Goal: Check status

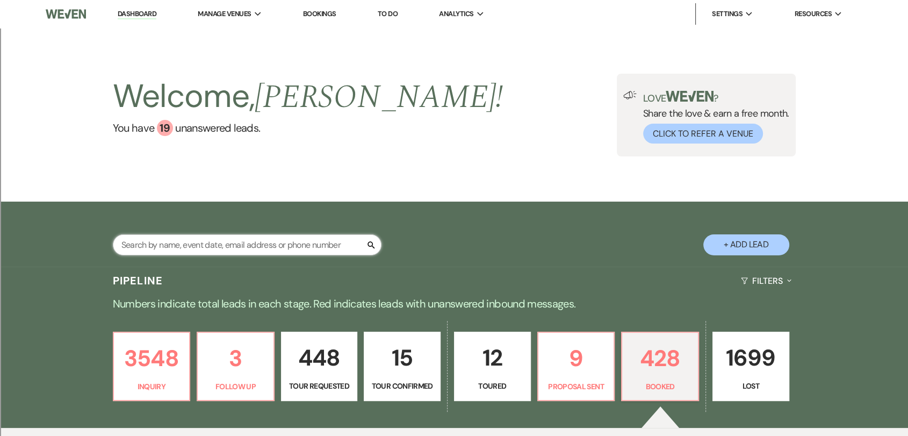
click at [232, 248] on input "text" at bounding box center [247, 244] width 269 height 21
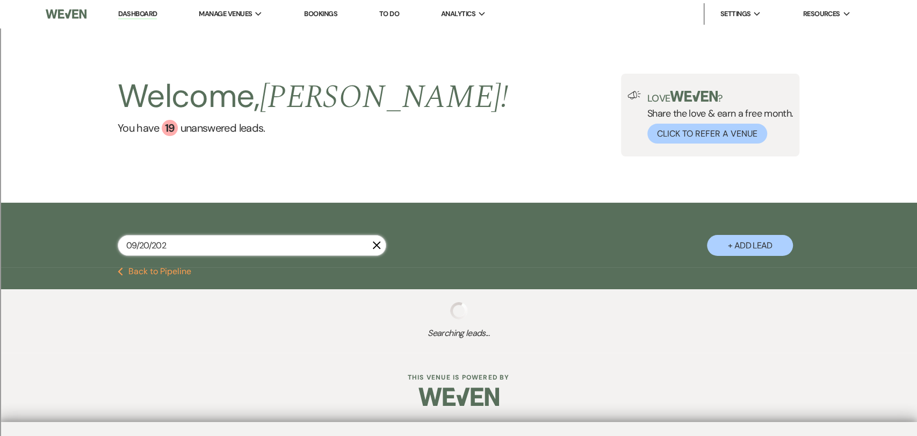
type input "[DATE]"
select select "8"
select select "2"
select select "8"
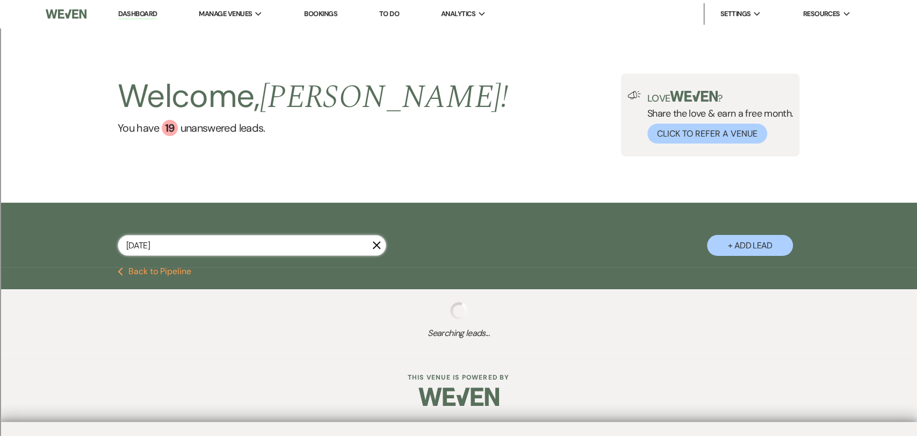
select select "8"
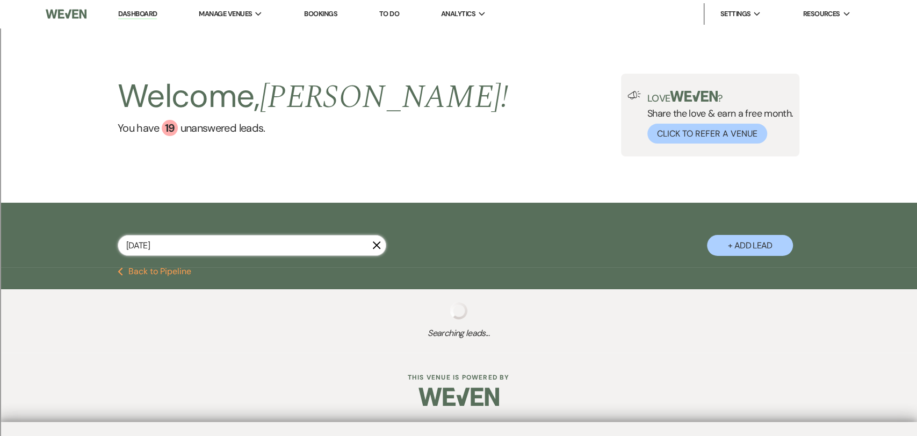
select select "8"
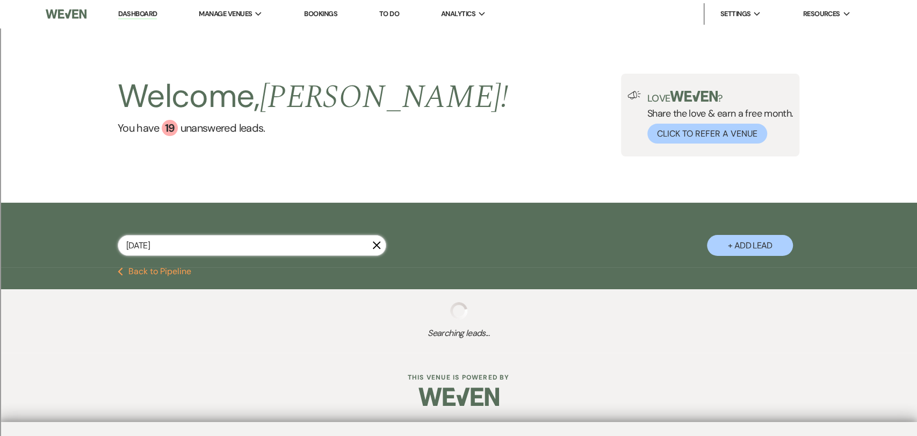
select select "8"
select select "2"
select select "8"
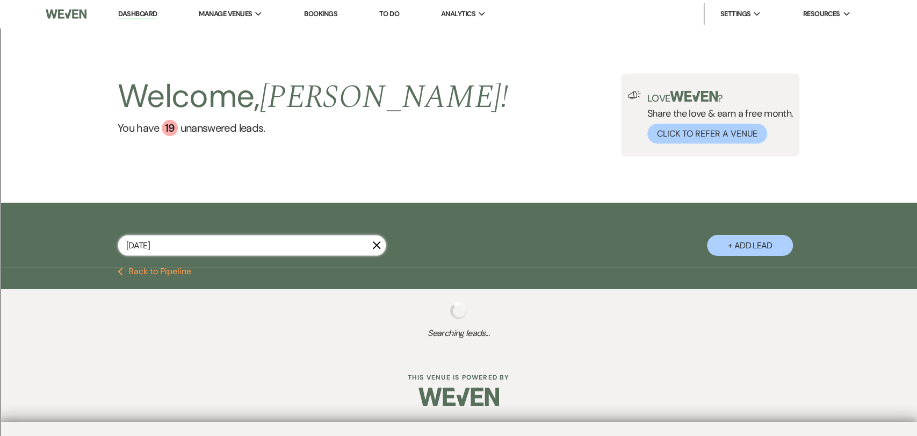
select select "8"
select select "2"
select select "8"
select select "2"
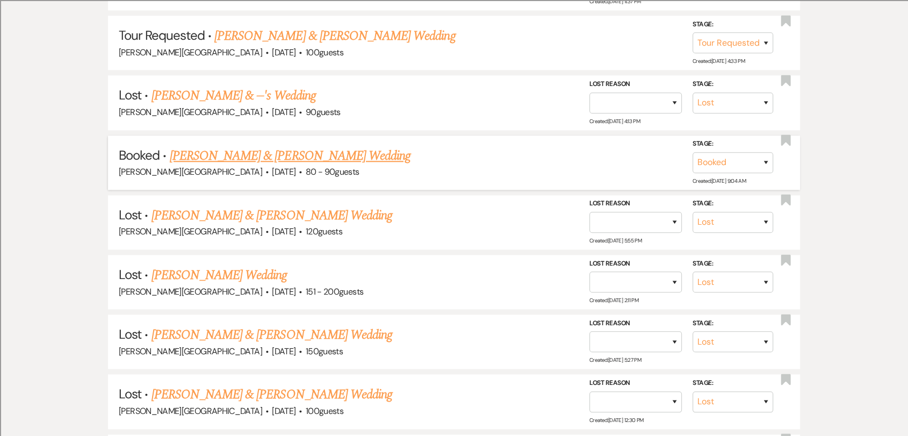
scroll to position [1372, 0]
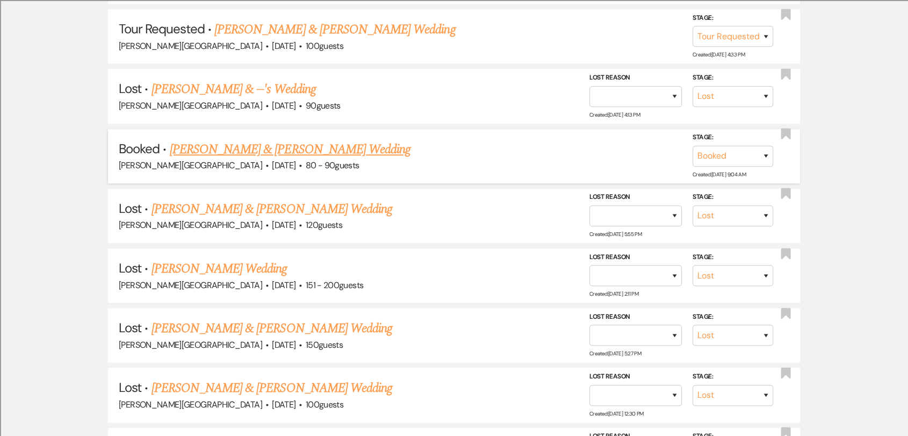
type input "[DATE]"
click at [237, 146] on link "[PERSON_NAME] & [PERSON_NAME] Wedding" at bounding box center [290, 149] width 241 height 19
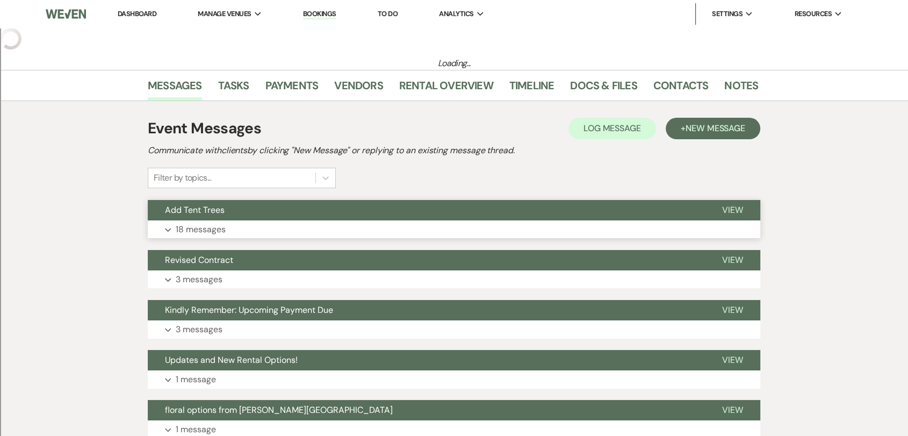
click at [325, 218] on button "Add Tent Trees" at bounding box center [426, 210] width 557 height 20
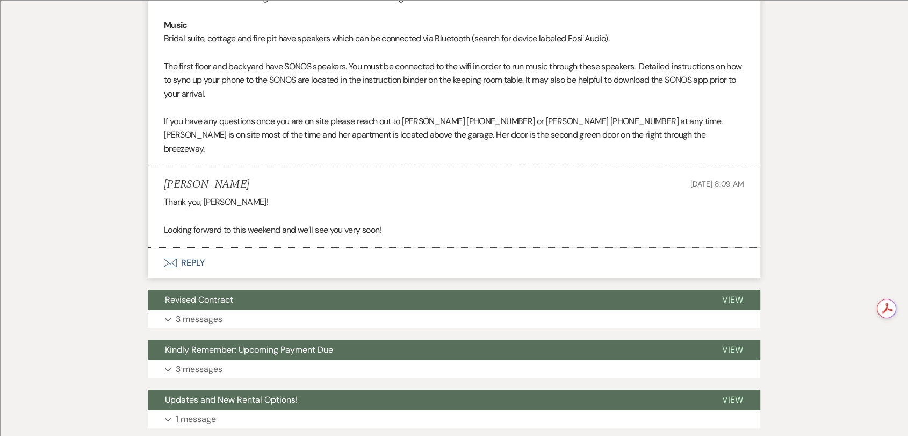
scroll to position [4061, 0]
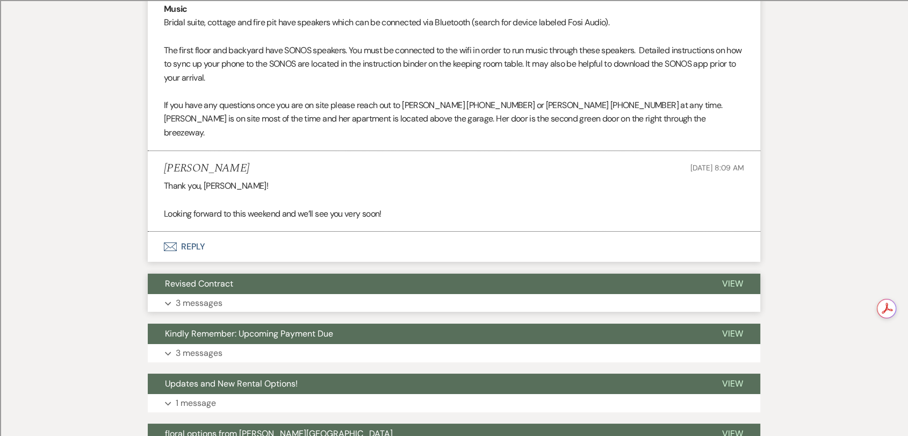
click at [225, 289] on span "Revised Contract" at bounding box center [199, 283] width 68 height 11
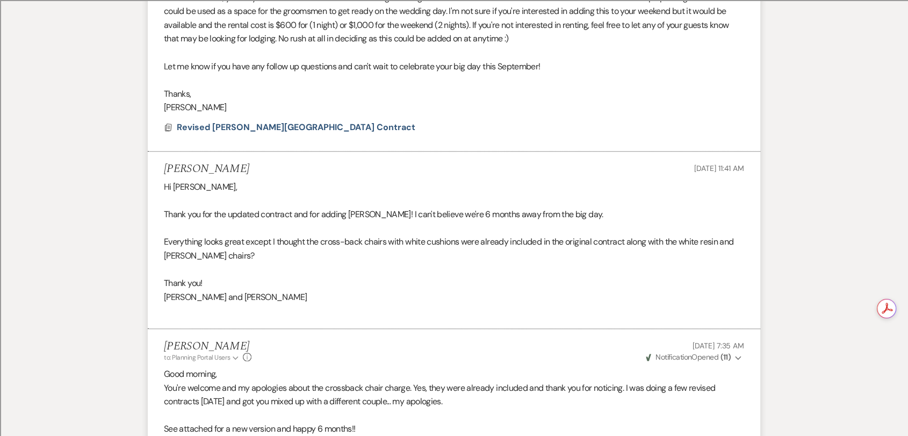
scroll to position [4539, 0]
